Goal: Task Accomplishment & Management: Use online tool/utility

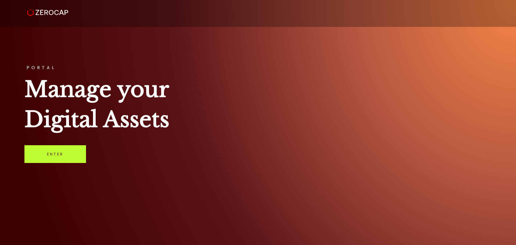
click at [65, 148] on link "Enter" at bounding box center [54, 154] width 61 height 18
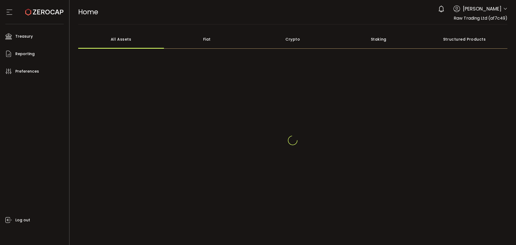
click at [504, 8] on icon at bounding box center [505, 9] width 4 height 4
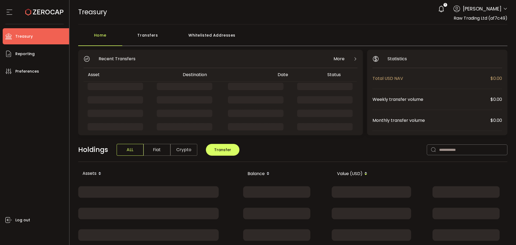
click at [503, 10] on icon at bounding box center [505, 9] width 4 height 4
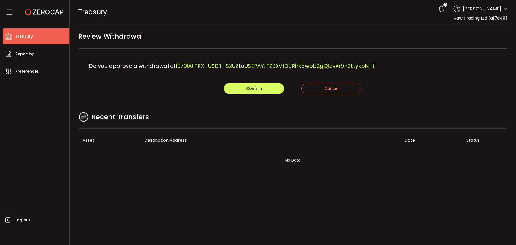
click at [289, 124] on div "Recent Transfers" at bounding box center [292, 119] width 429 height 17
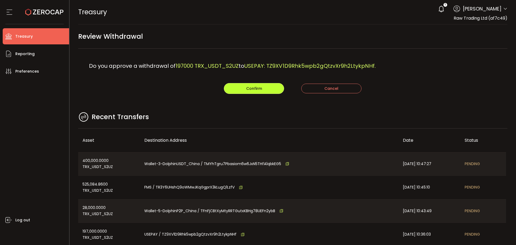
click at [230, 89] on button "Confirm" at bounding box center [254, 88] width 60 height 11
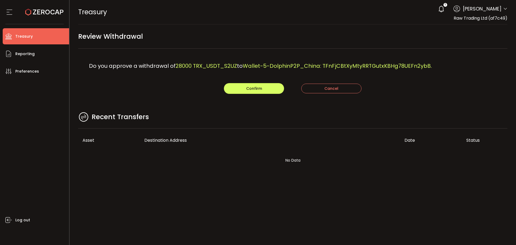
click at [192, 114] on div "Recent Transfers" at bounding box center [292, 119] width 429 height 17
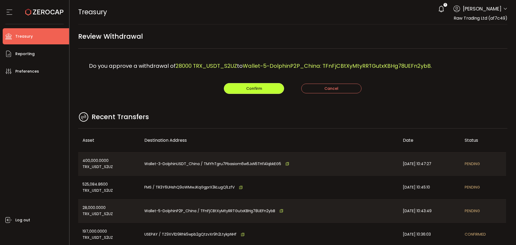
click at [254, 85] on button "Confirm" at bounding box center [254, 88] width 60 height 11
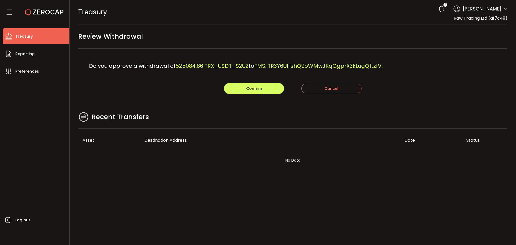
click at [170, 96] on main "Review Withdrawal Do you approve a withdrawal of 525084.86 TRX_USDT_S2UZ to FMS…" at bounding box center [293, 103] width 446 height 159
click at [234, 88] on button "Confirm" at bounding box center [254, 88] width 60 height 11
click at [210, 96] on main "Review Withdrawal Do you approve a withdrawal of 400000 TRX_USDT_S2UZ to Wallet…" at bounding box center [293, 103] width 446 height 159
click at [261, 91] on span "Confirm" at bounding box center [254, 88] width 16 height 5
